Goal: Check status: Check status

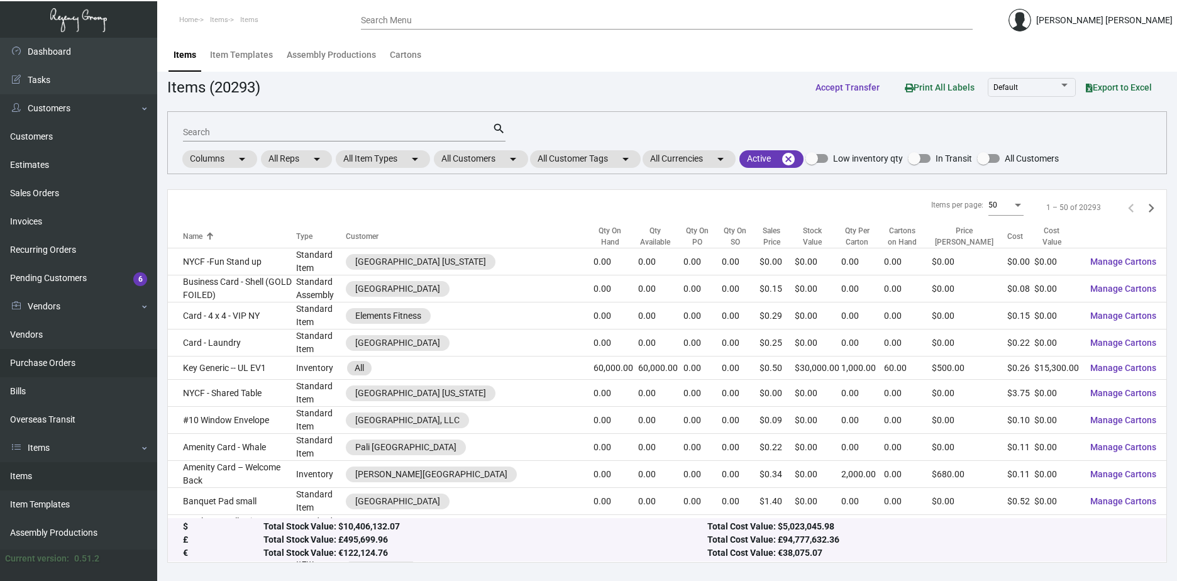
click at [45, 365] on link "Purchase Orders" at bounding box center [78, 363] width 157 height 28
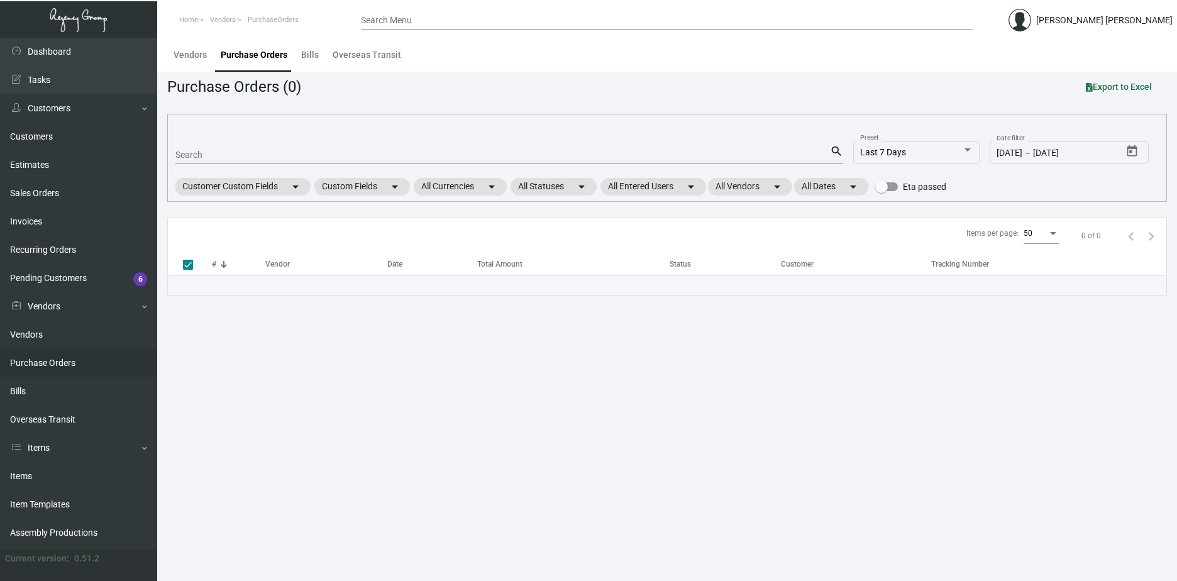
click at [335, 152] on input "Search" at bounding box center [502, 155] width 654 height 10
type input "Ro"
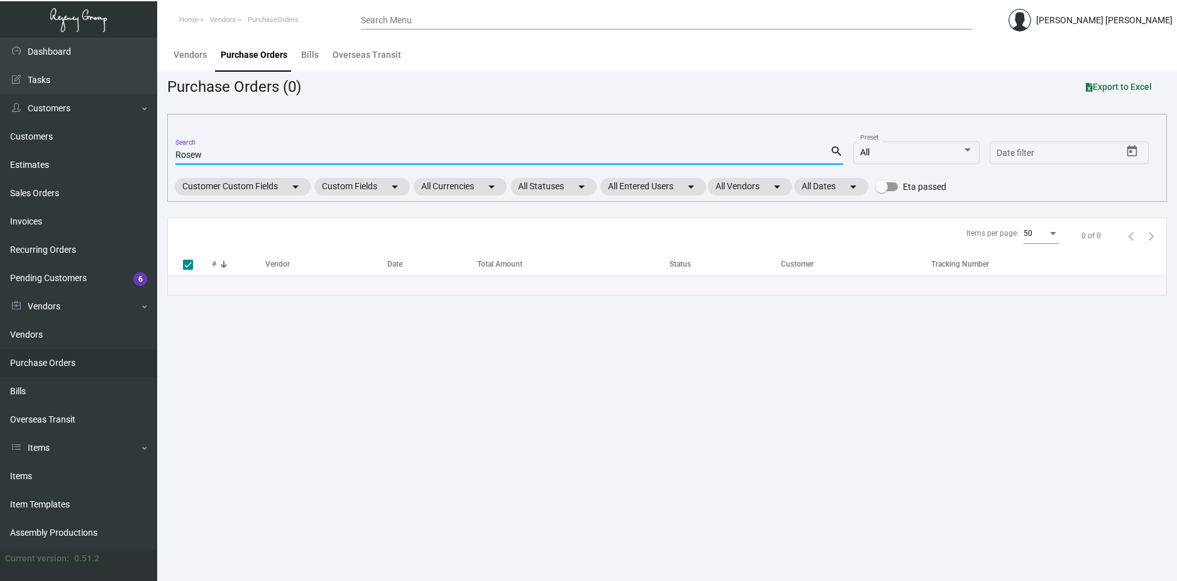
type input "Rosewo"
checkbox input "false"
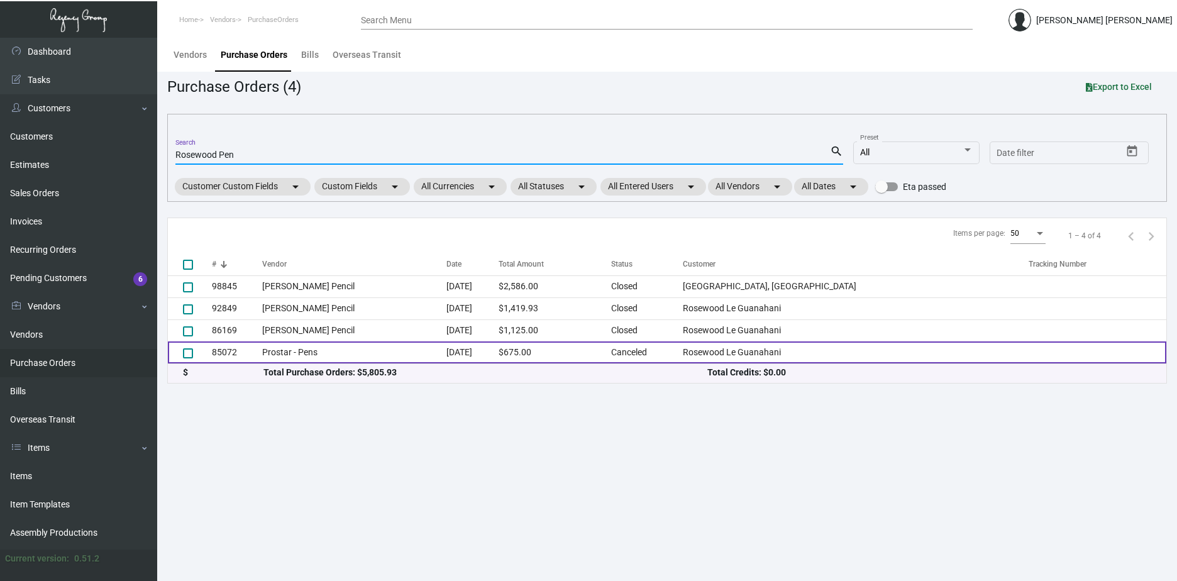
type input "Rosewood Pen"
click at [683, 356] on td "Canceled" at bounding box center [647, 352] width 72 height 22
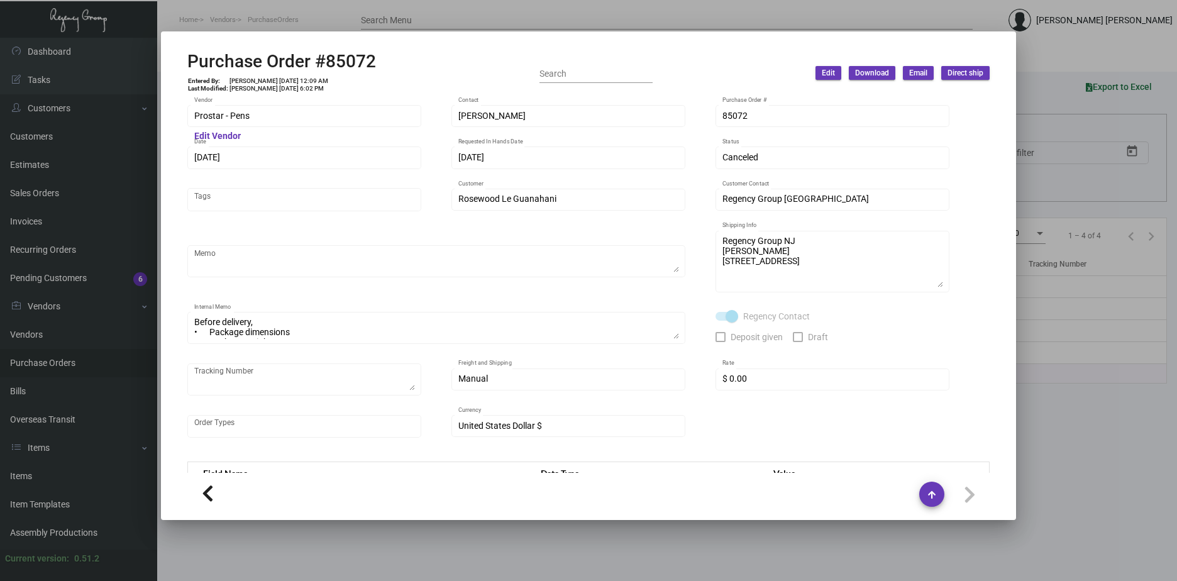
click at [1041, 119] on div at bounding box center [588, 290] width 1177 height 581
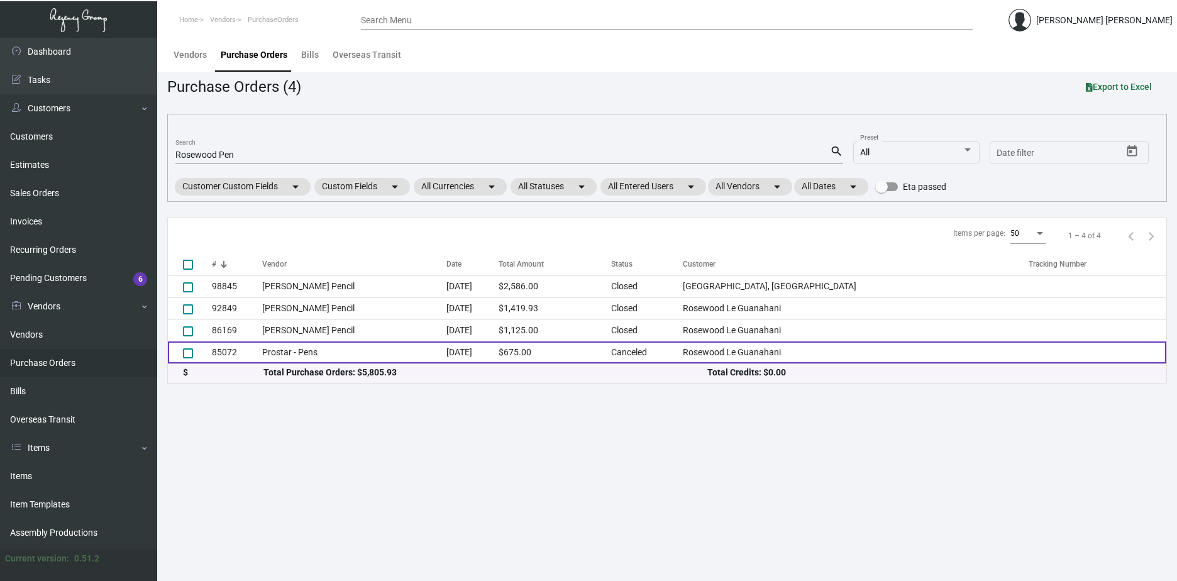
click at [319, 353] on td "Prostar - Pens" at bounding box center [354, 352] width 184 height 22
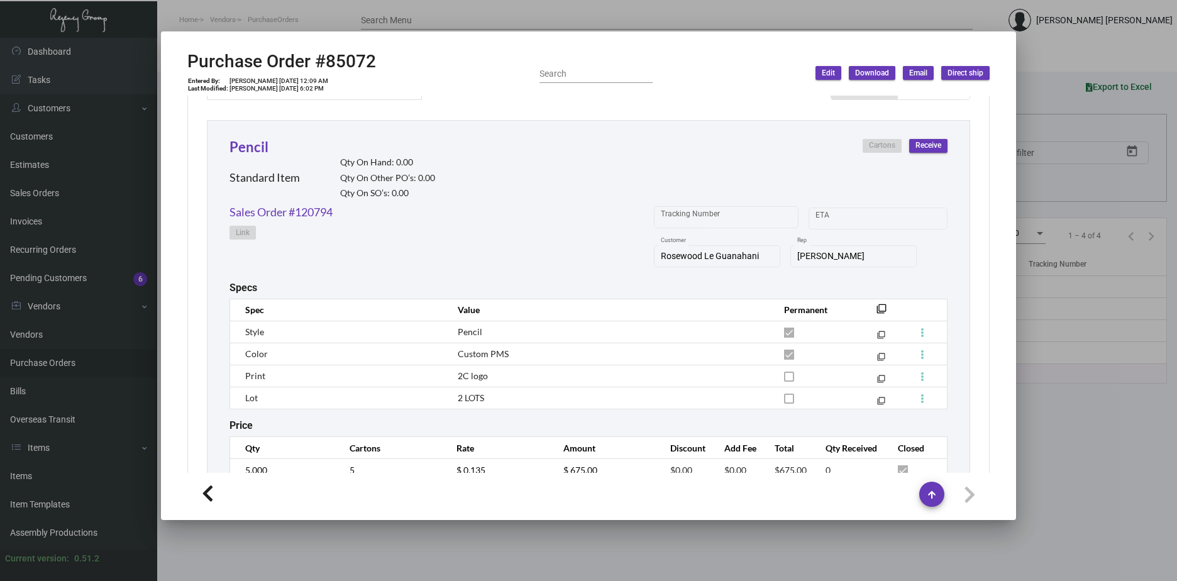
scroll to position [614, 0]
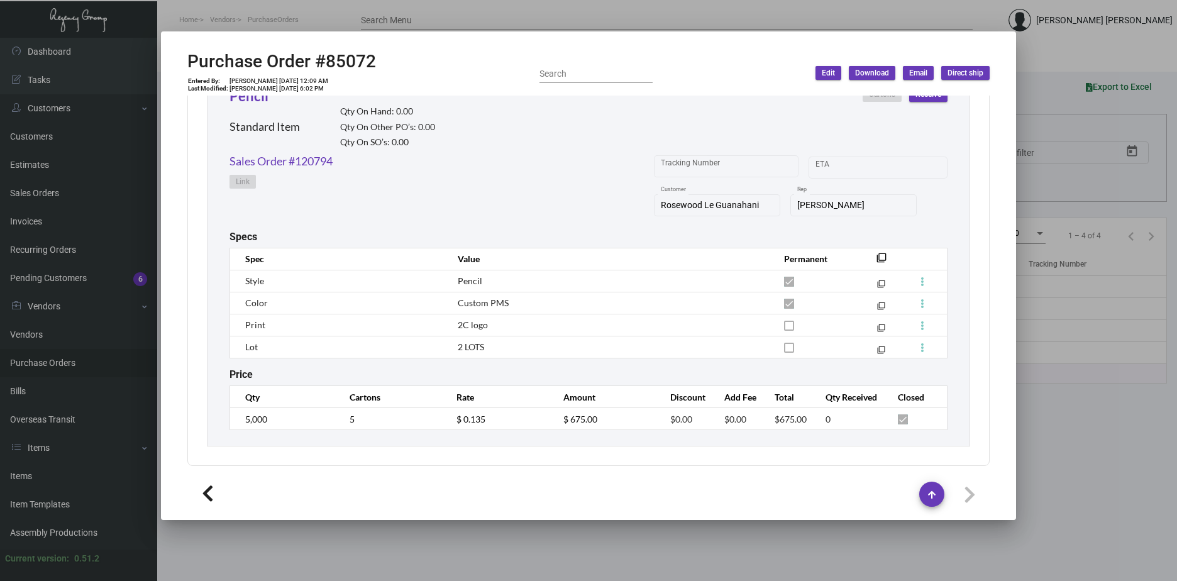
click at [1062, 397] on div at bounding box center [588, 290] width 1177 height 581
